Goal: Task Accomplishment & Management: Use online tool/utility

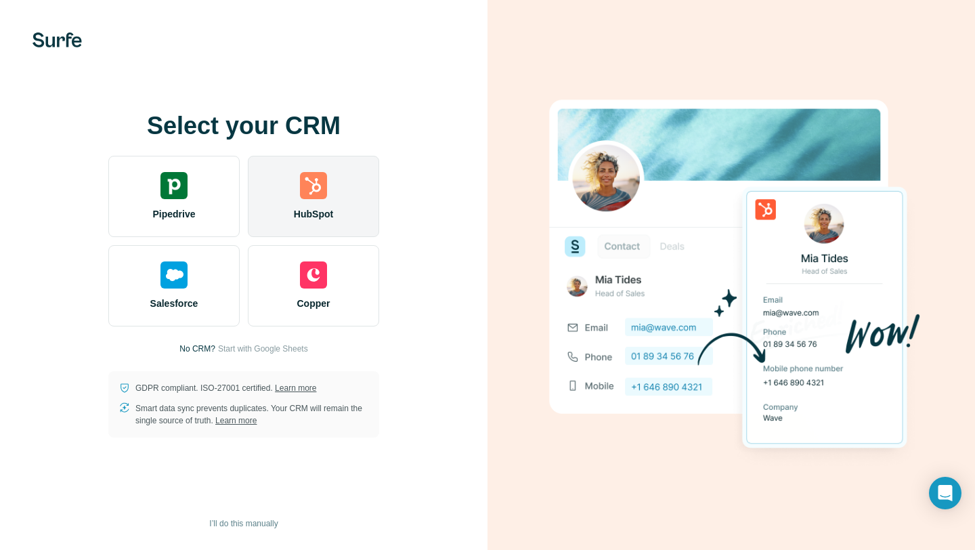
click at [327, 177] on div "HubSpot" at bounding box center [313, 196] width 131 height 81
